Goal: Find contact information: Find contact information

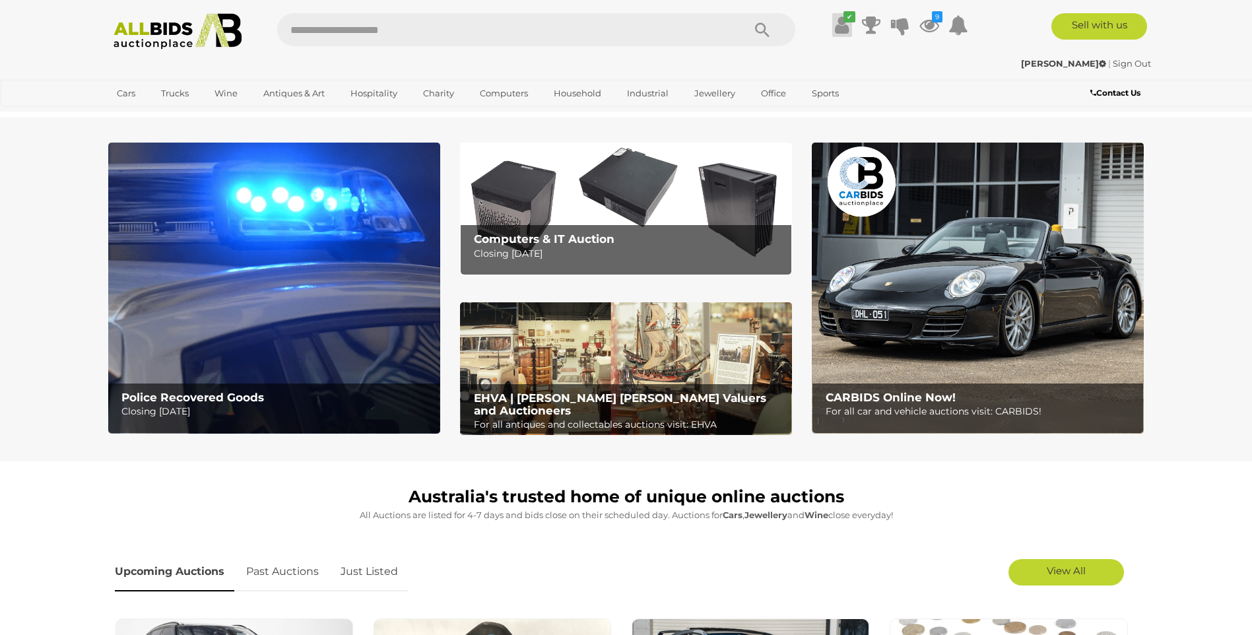
click at [838, 29] on icon at bounding box center [842, 25] width 14 height 24
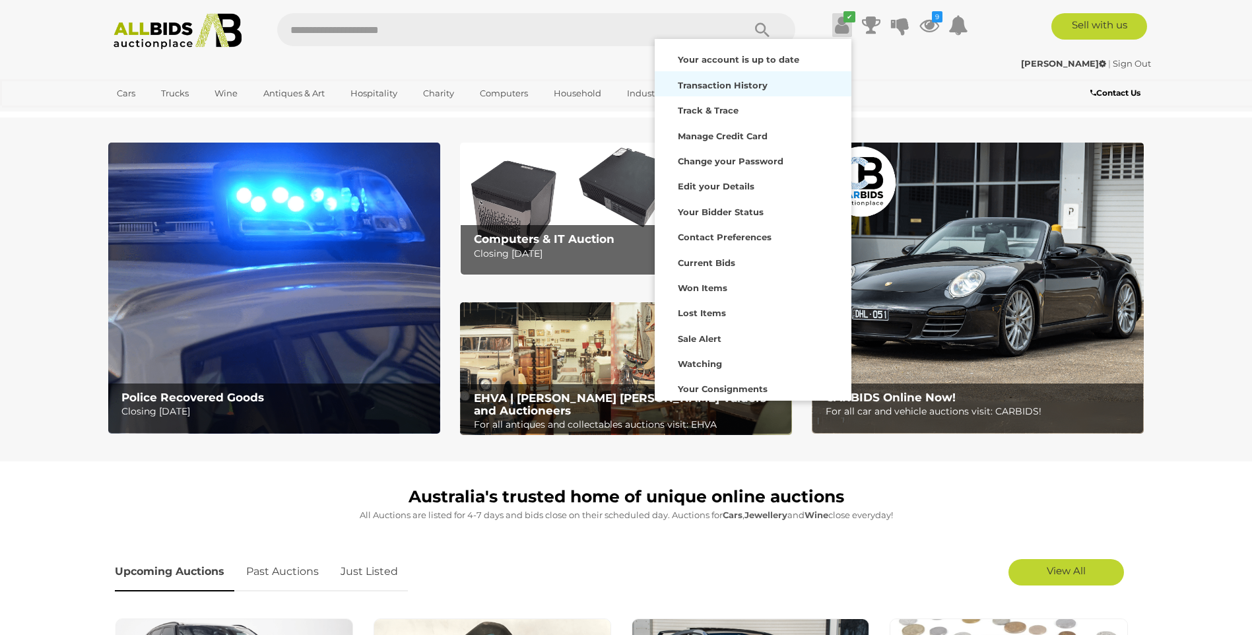
click at [703, 84] on strong "Transaction History" at bounding box center [723, 85] width 90 height 11
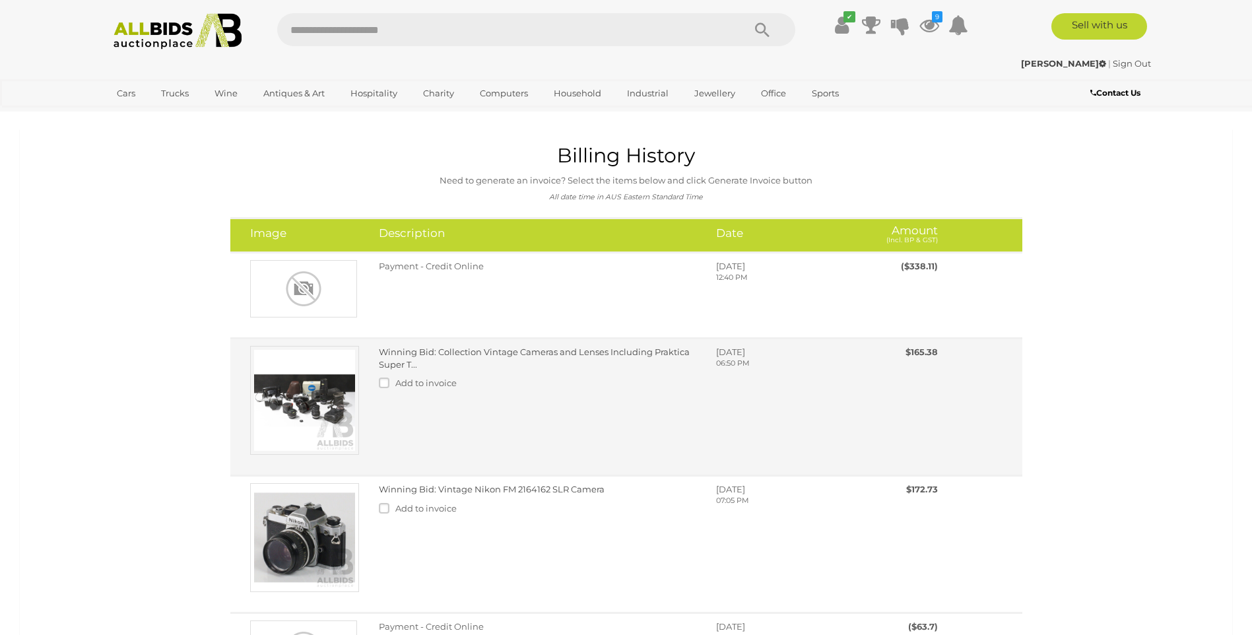
click at [523, 356] on link "Winning Bid: Collection Vintage Cameras and Lenses Including Praktica Super T..." at bounding box center [534, 358] width 311 height 23
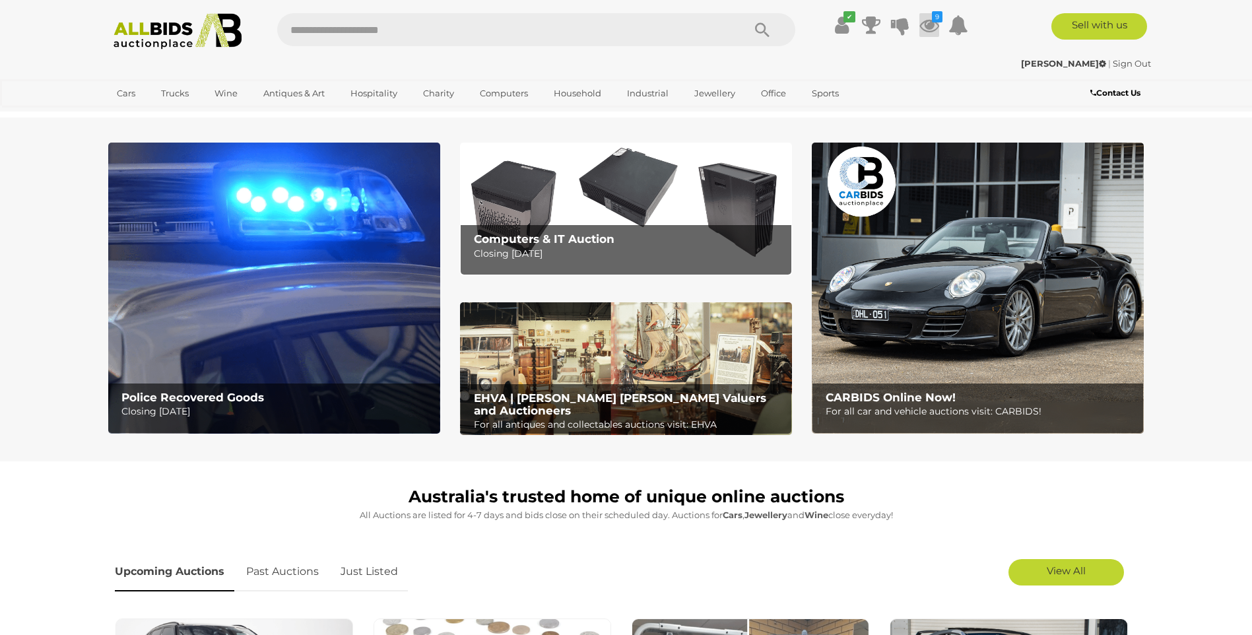
click at [931, 17] on icon at bounding box center [930, 25] width 20 height 24
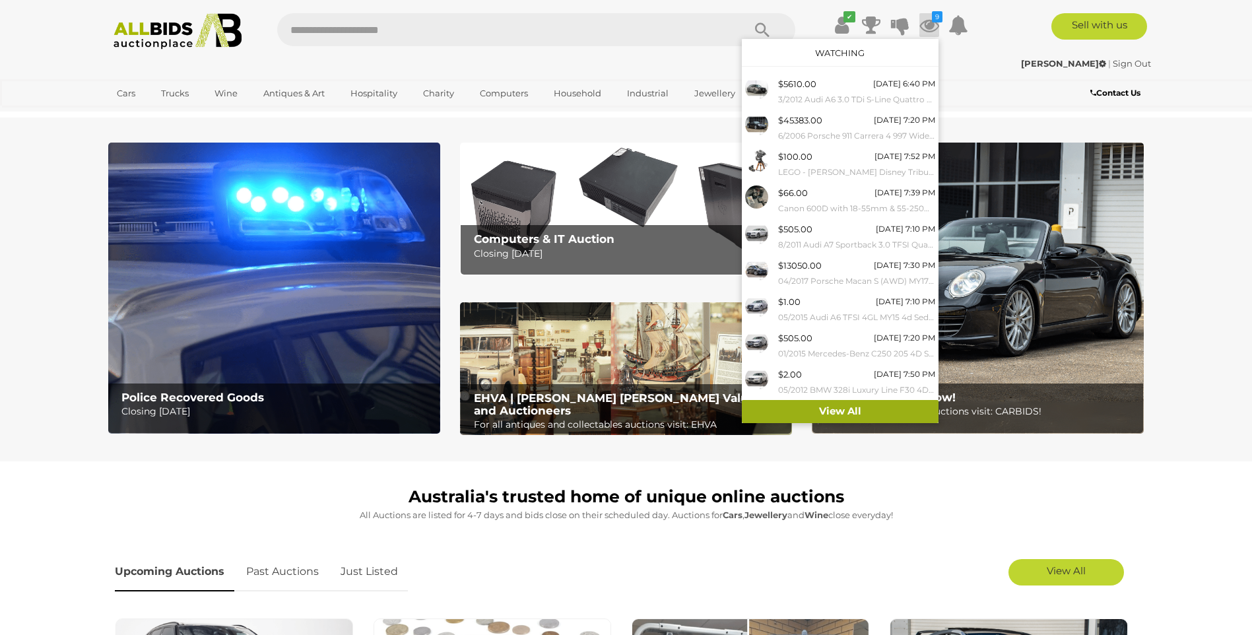
click at [794, 411] on link "View All" at bounding box center [840, 411] width 197 height 23
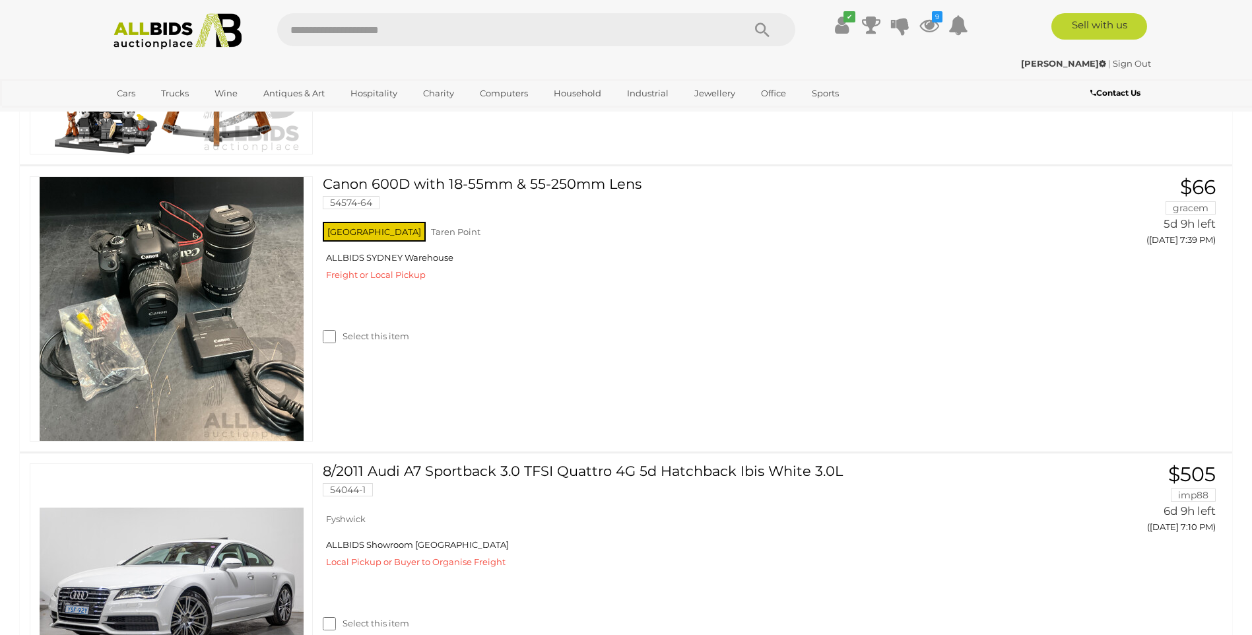
scroll to position [1130, 0]
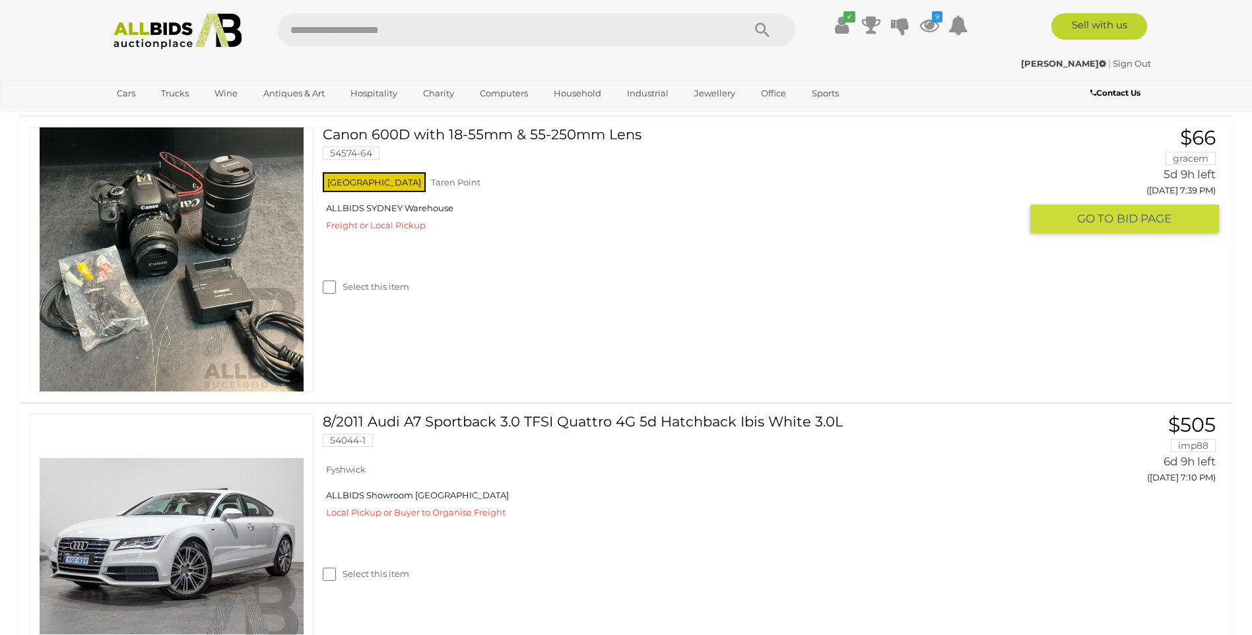
click at [459, 131] on link "Canon 600D with 18-55mm & 55-250mm Lens 54574-64" at bounding box center [677, 148] width 688 height 43
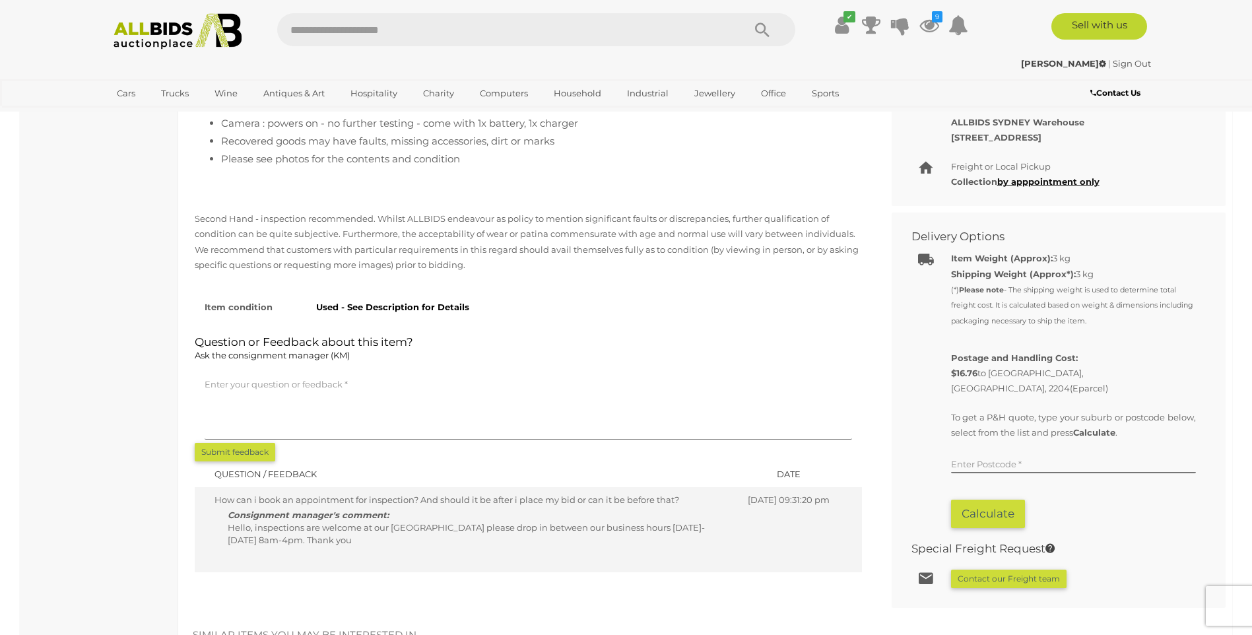
scroll to position [630, 0]
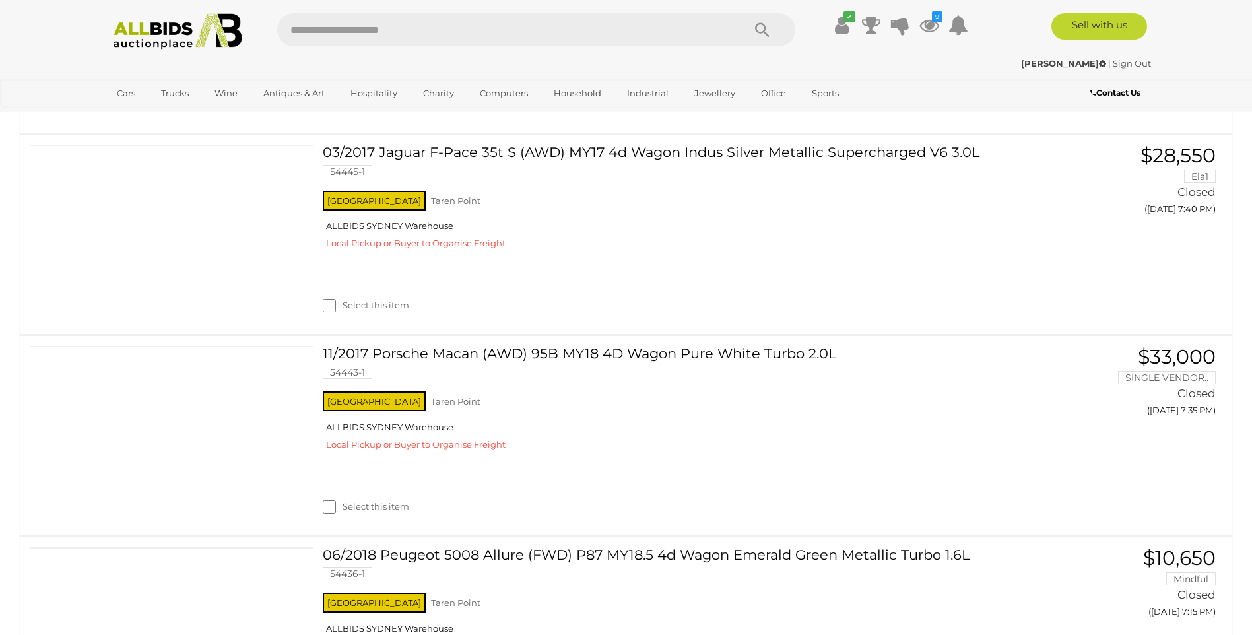
scroll to position [4196, 0]
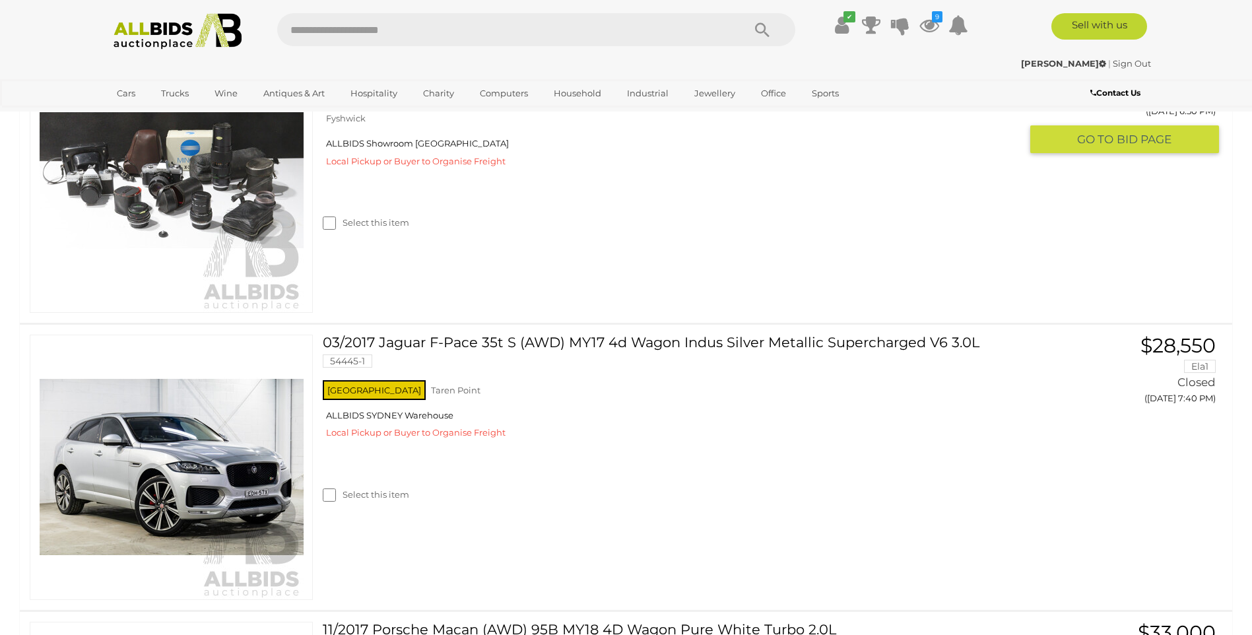
click at [672, 106] on link "Collection Vintage Cameras and Lenses Including Praktica Super TL3 35mm CVamera…" at bounding box center [677, 77] width 688 height 58
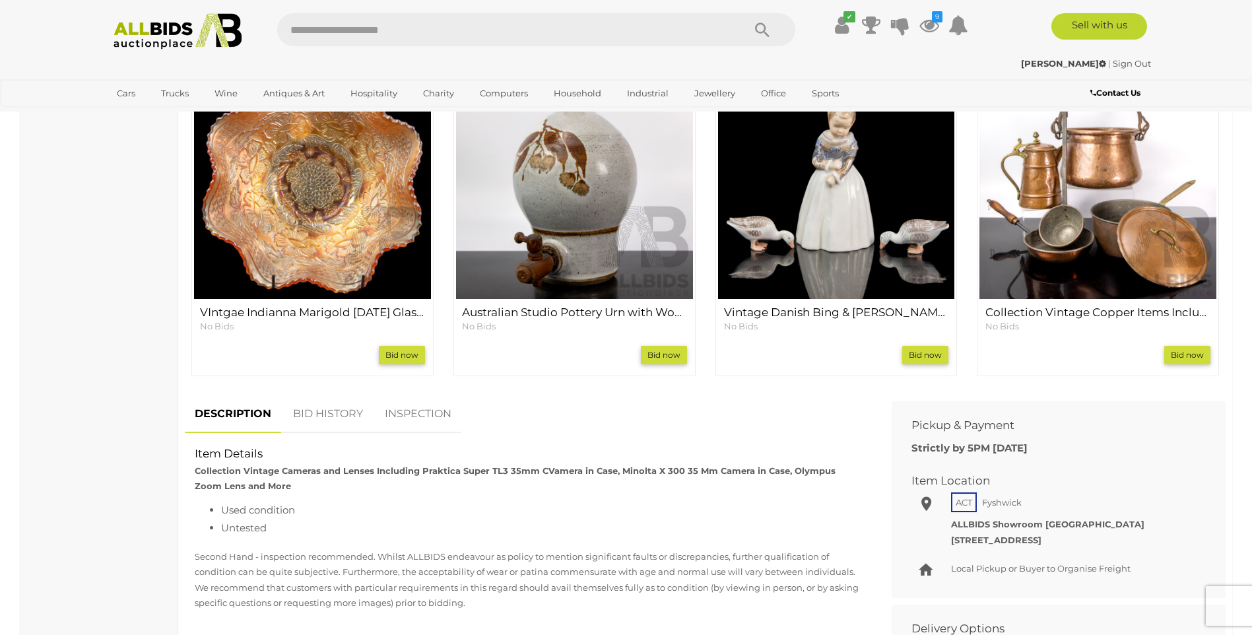
scroll to position [1110, 0]
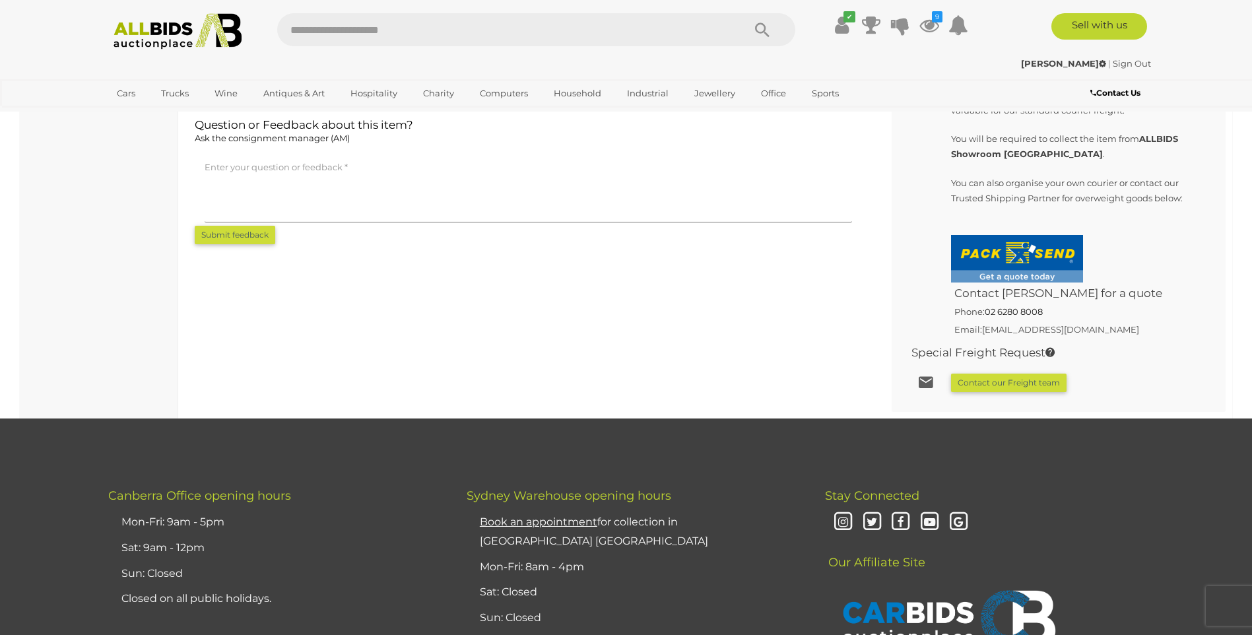
click at [998, 330] on link "[EMAIL_ADDRESS][DOMAIN_NAME]" at bounding box center [1060, 329] width 157 height 11
click at [1169, 325] on h5 "Email: [EMAIL_ADDRESS][DOMAIN_NAME]" at bounding box center [1073, 329] width 245 height 16
drag, startPoint x: 982, startPoint y: 326, endPoint x: 1102, endPoint y: 325, distance: 120.2
click at [1102, 325] on h5 "Email: [EMAIL_ADDRESS][DOMAIN_NAME]" at bounding box center [1073, 329] width 245 height 16
copy h5 "[EMAIL_ADDRESS][DOMAIN_NAME]"
